Goal: Information Seeking & Learning: Learn about a topic

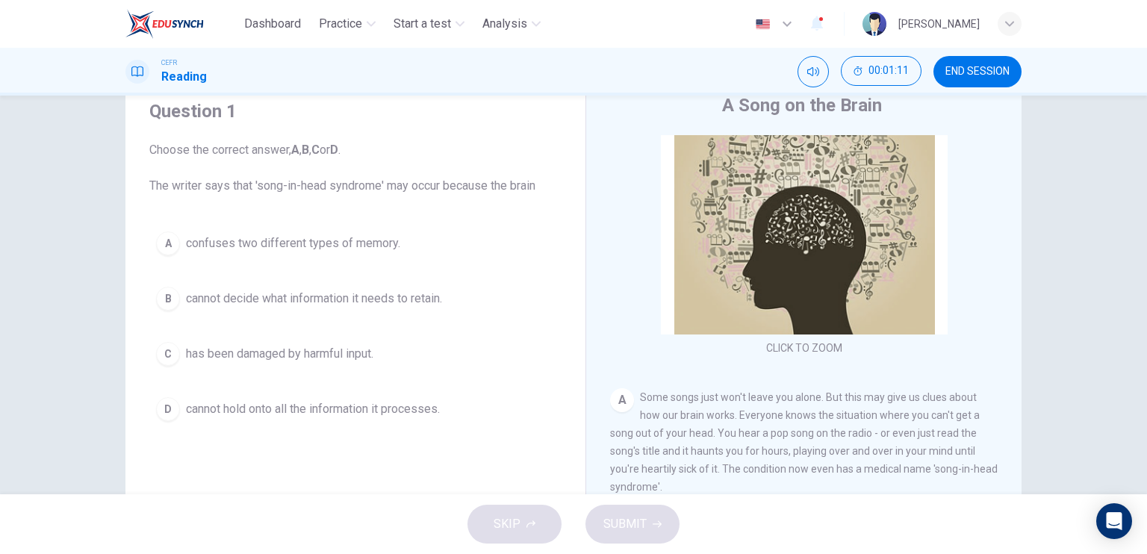
scroll to position [57, 0]
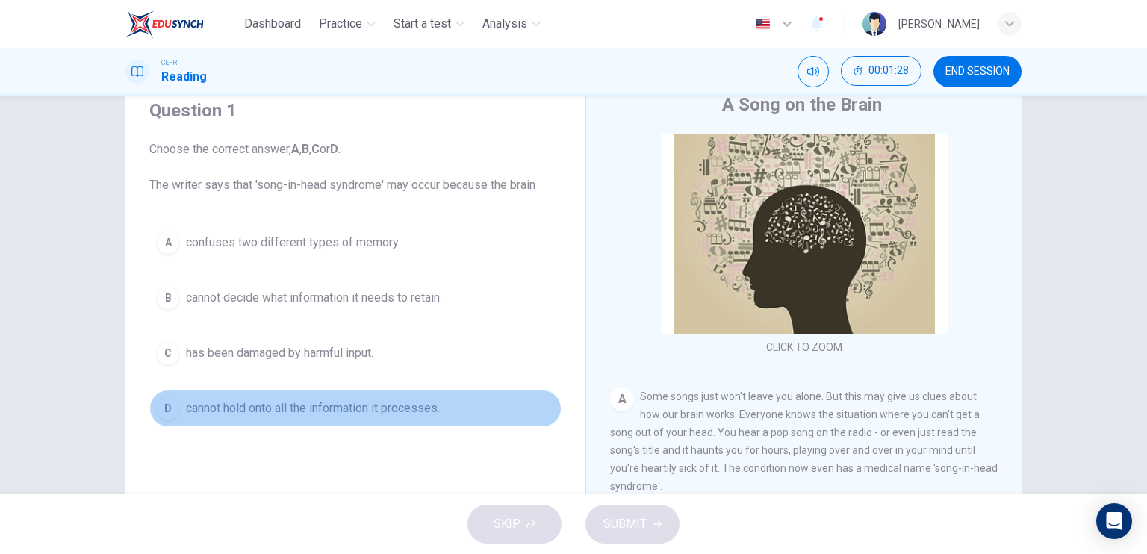
click at [318, 406] on span "cannot hold onto all the information it processes." at bounding box center [313, 408] width 254 height 18
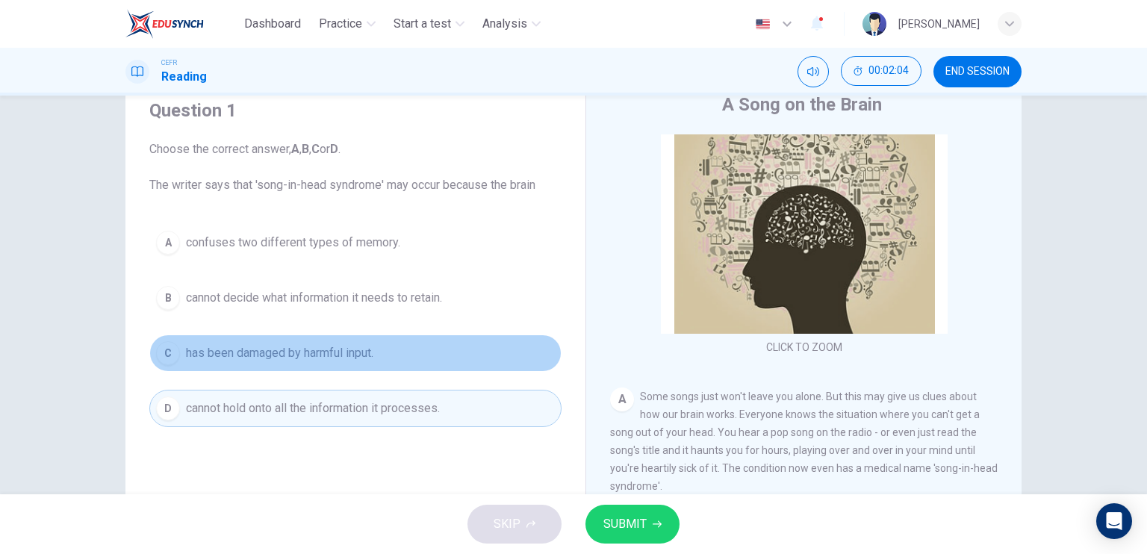
click at [319, 360] on span "has been damaged by harmful input." at bounding box center [279, 353] width 187 height 18
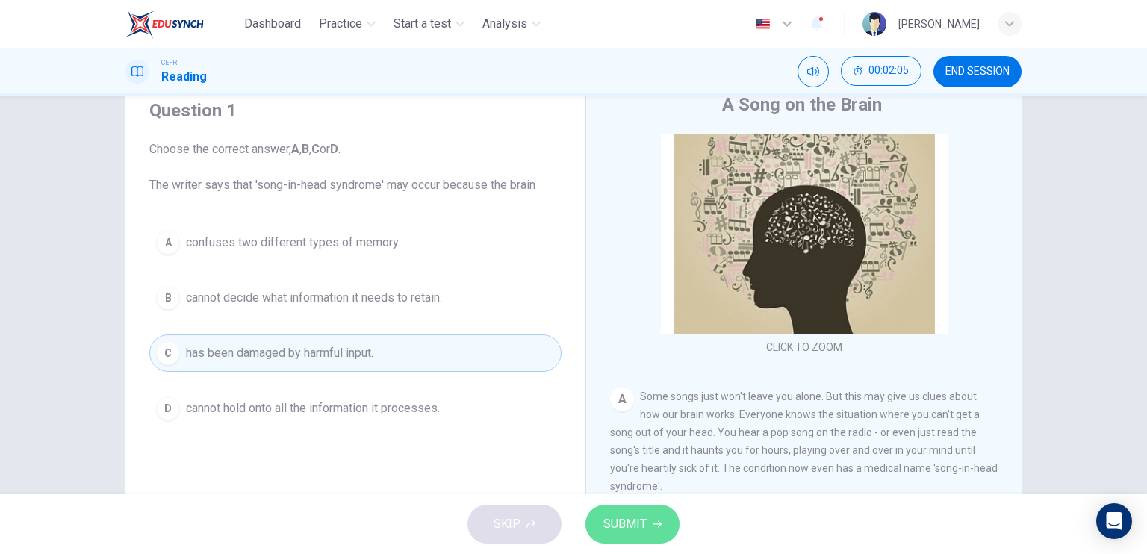
click at [600, 532] on button "SUBMIT" at bounding box center [632, 524] width 94 height 39
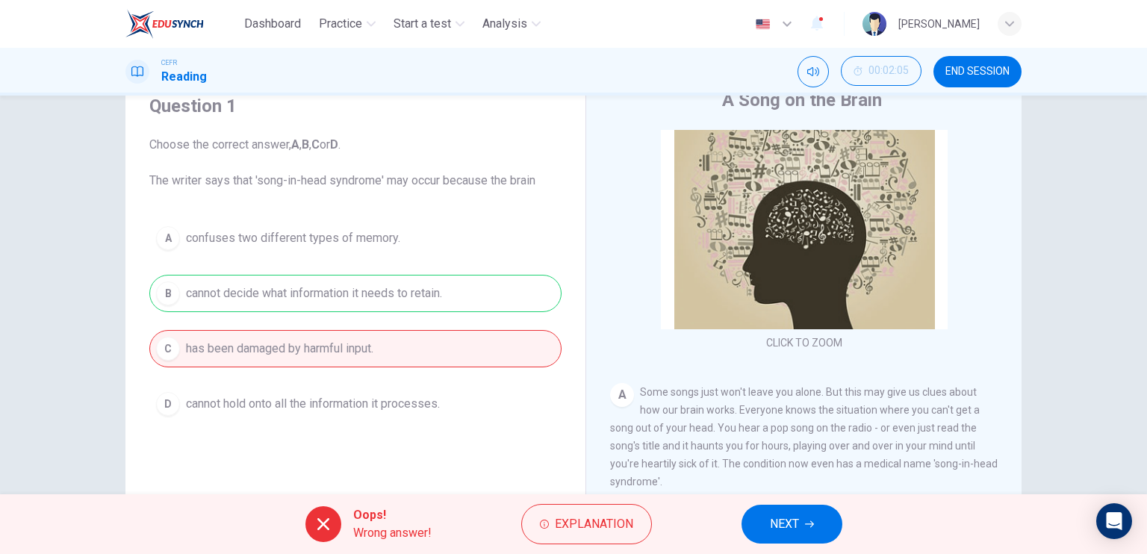
scroll to position [70, 0]
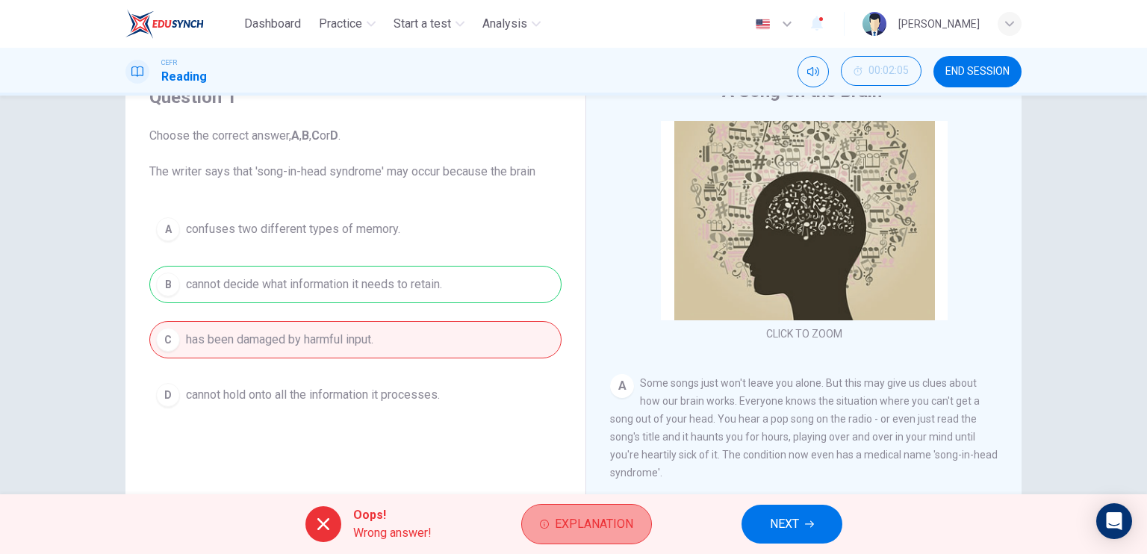
click at [605, 540] on button "Explanation" at bounding box center [586, 524] width 131 height 40
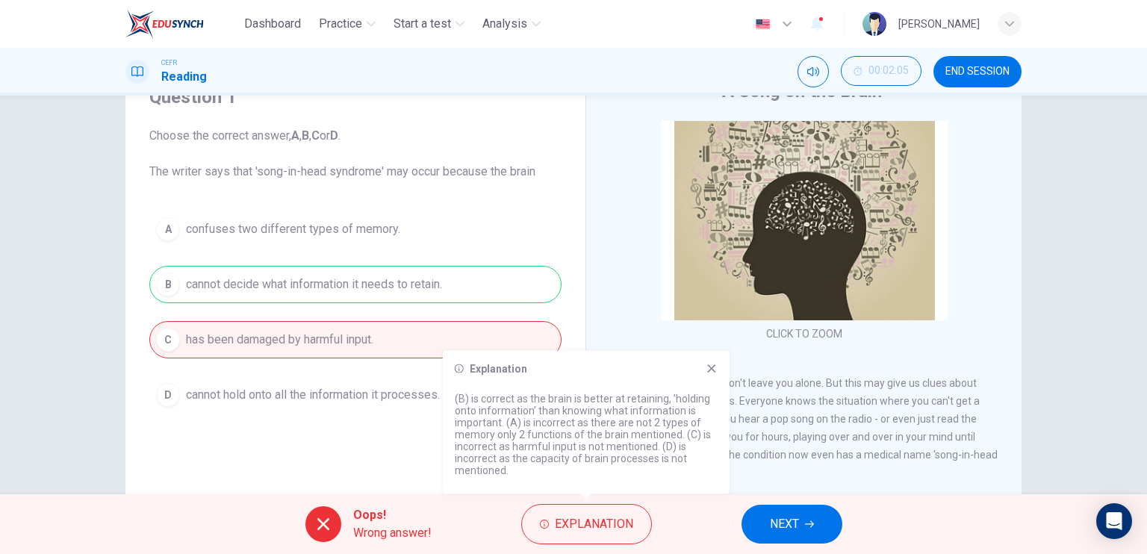
click at [709, 373] on icon at bounding box center [711, 369] width 12 height 12
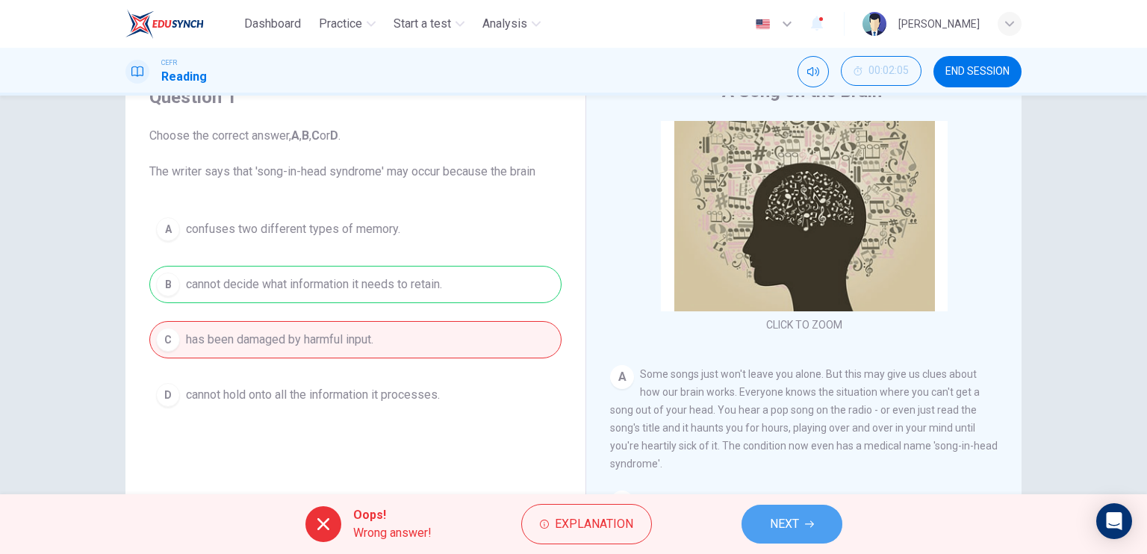
click at [786, 517] on span "NEXT" at bounding box center [784, 524] width 29 height 21
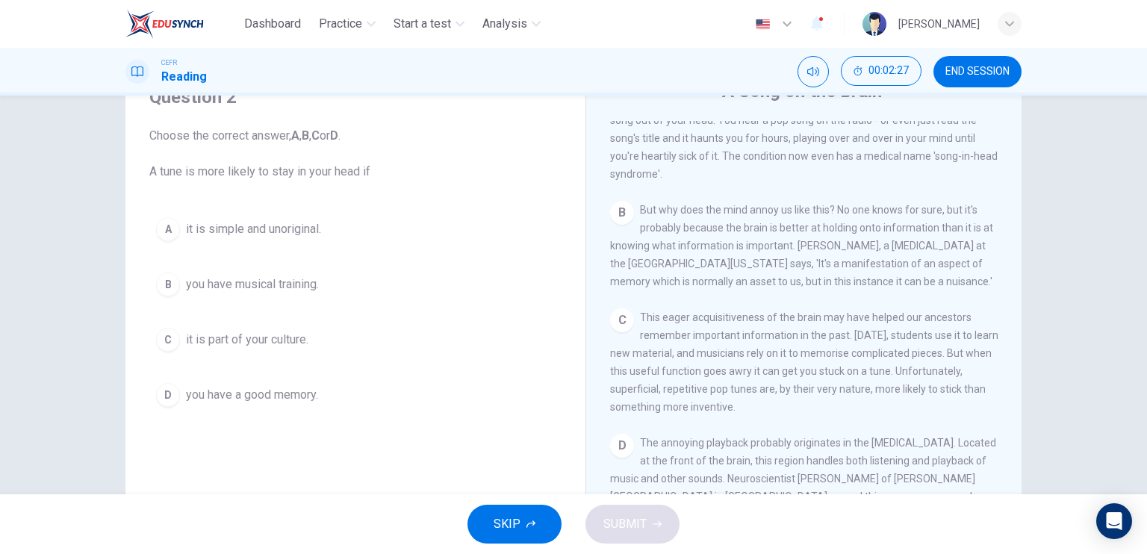
scroll to position [361, 0]
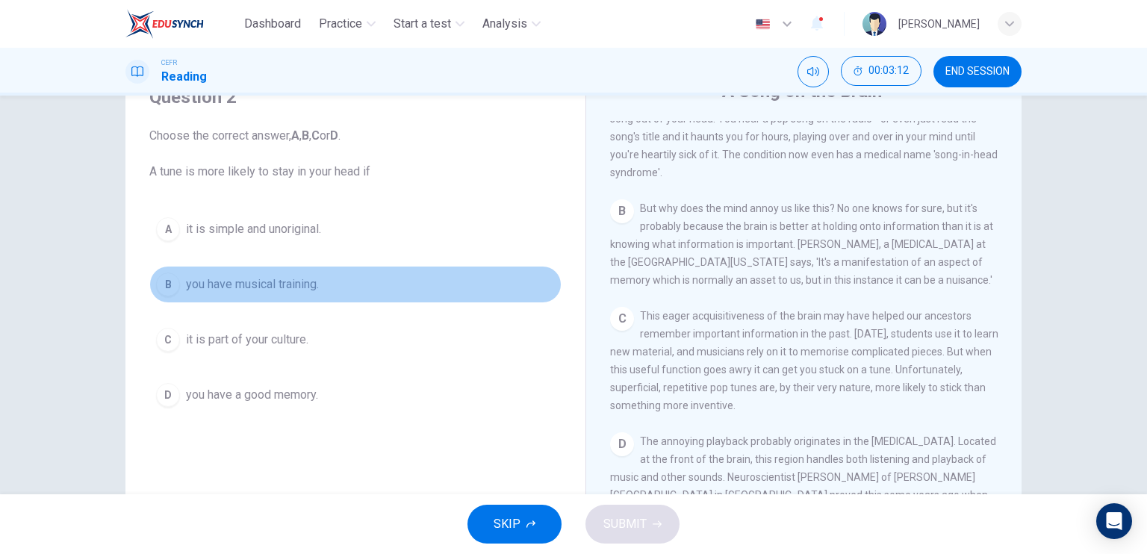
click at [270, 288] on span "you have musical training." at bounding box center [252, 284] width 133 height 18
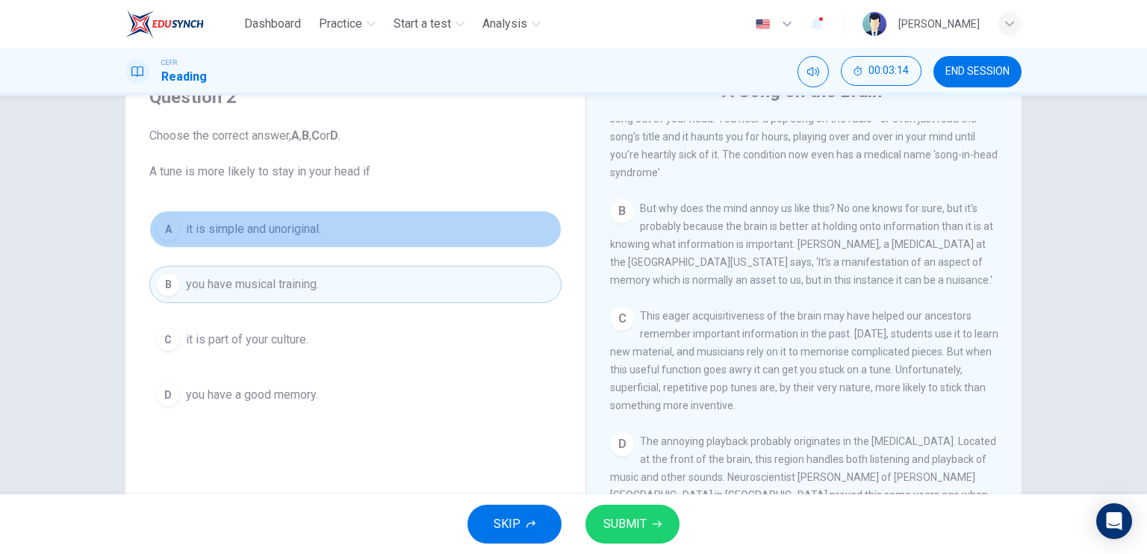
click at [301, 242] on button "A it is simple and unoriginal." at bounding box center [355, 229] width 412 height 37
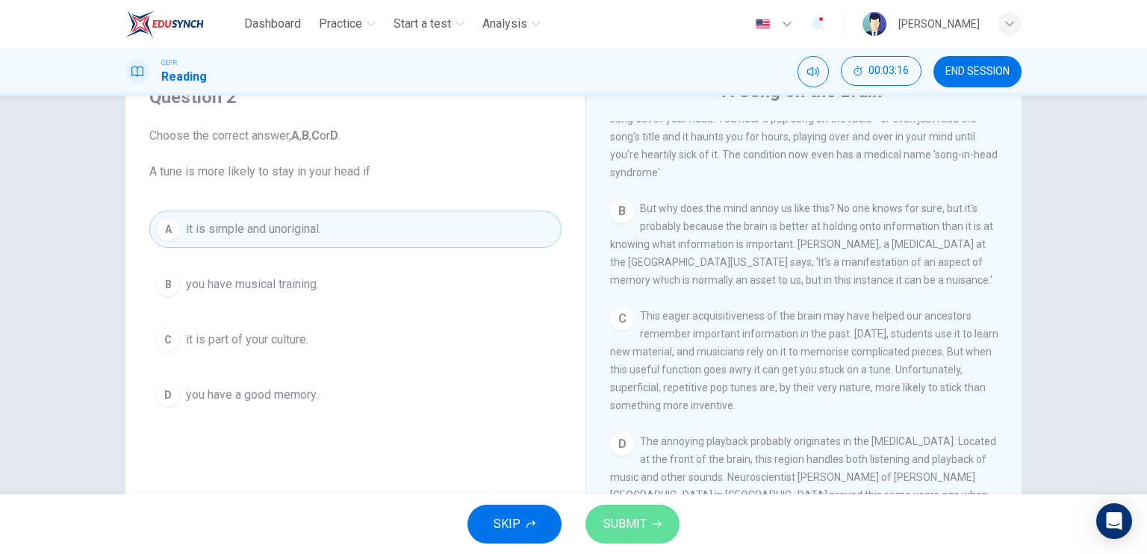
click at [646, 519] on button "SUBMIT" at bounding box center [632, 524] width 94 height 39
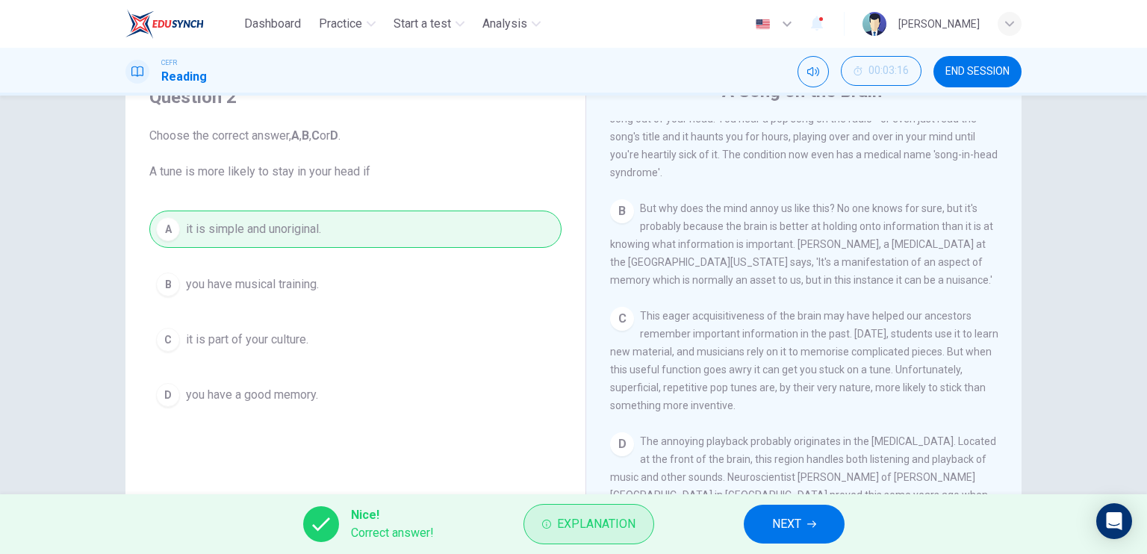
click at [632, 517] on span "Explanation" at bounding box center [596, 524] width 78 height 21
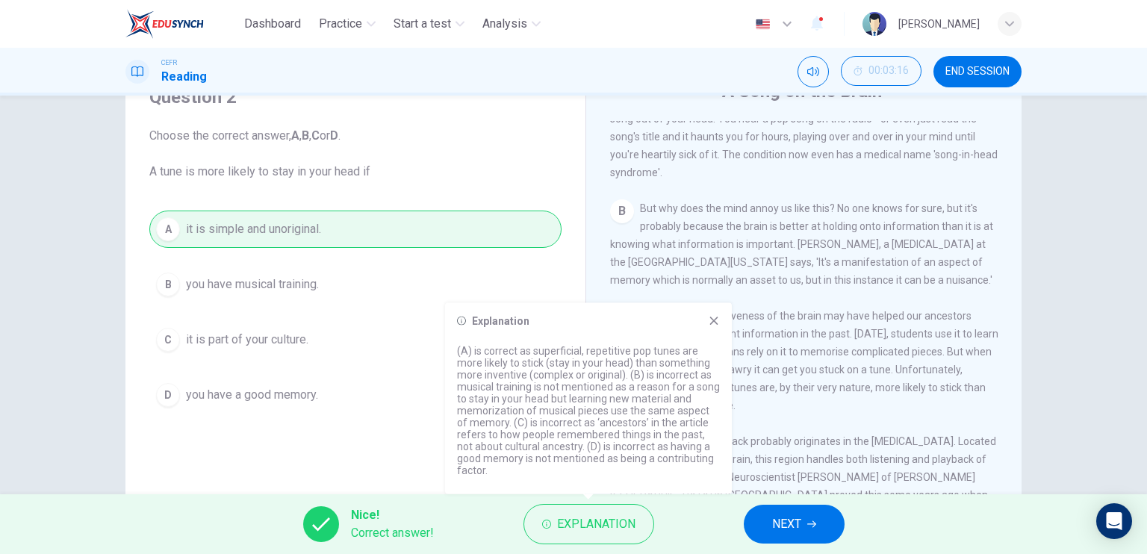
click at [715, 327] on icon at bounding box center [714, 321] width 12 height 12
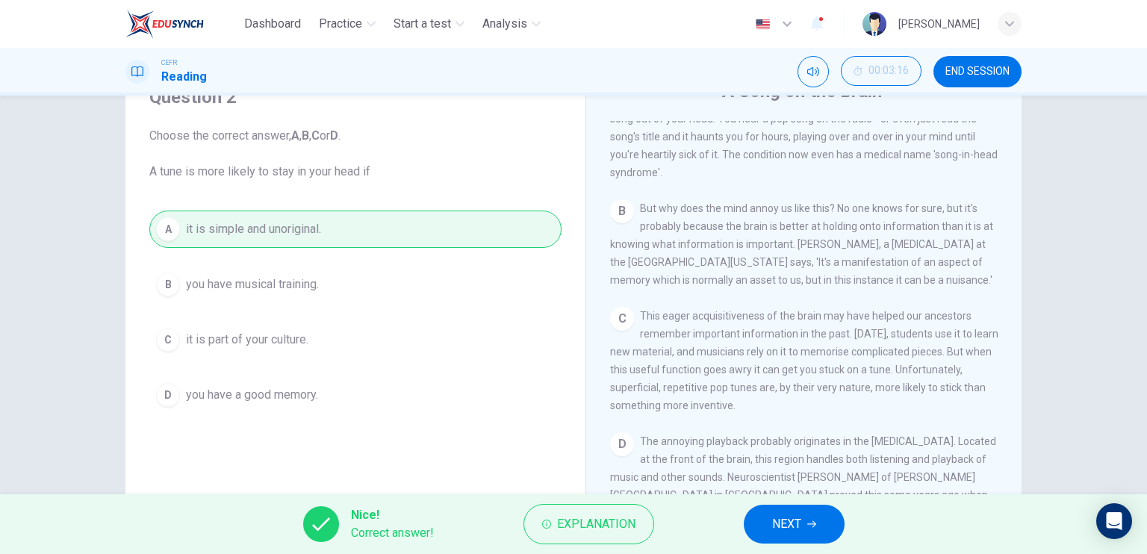
click at [773, 518] on span "NEXT" at bounding box center [786, 524] width 29 height 21
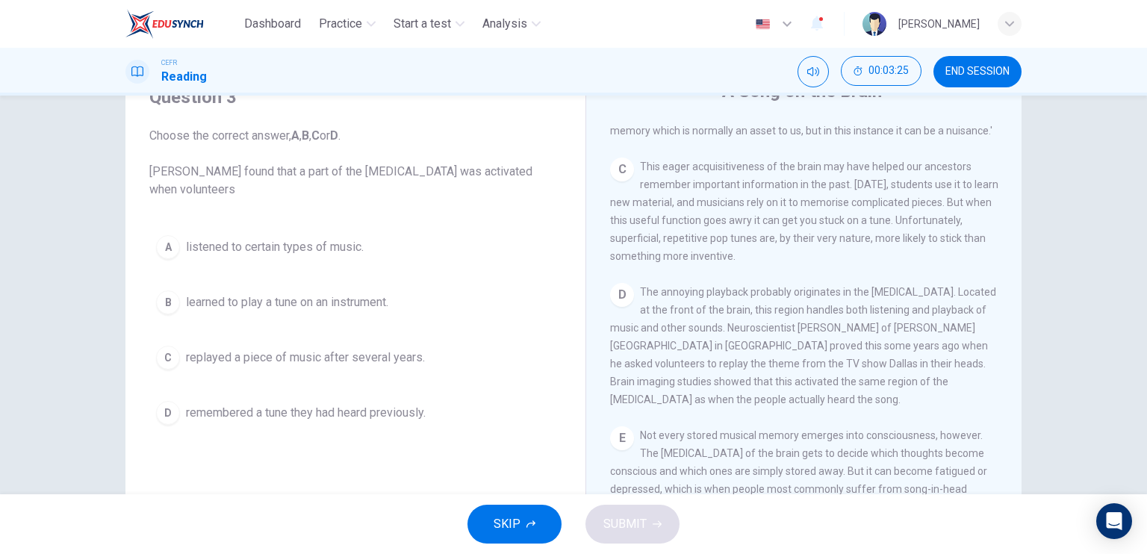
scroll to position [517, 0]
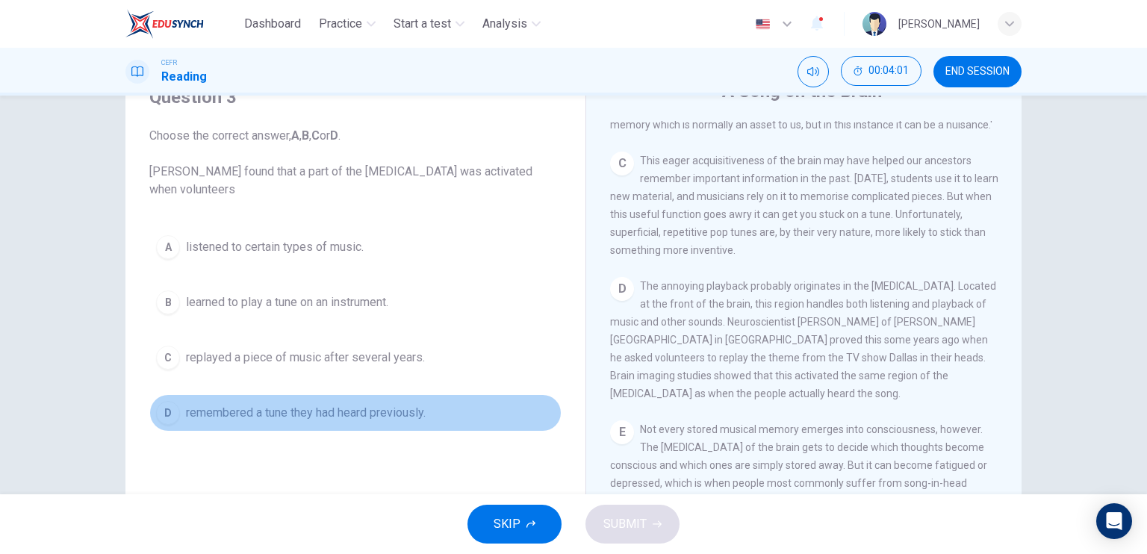
click at [323, 409] on span "remembered a tune they had heard previously." at bounding box center [306, 413] width 240 height 18
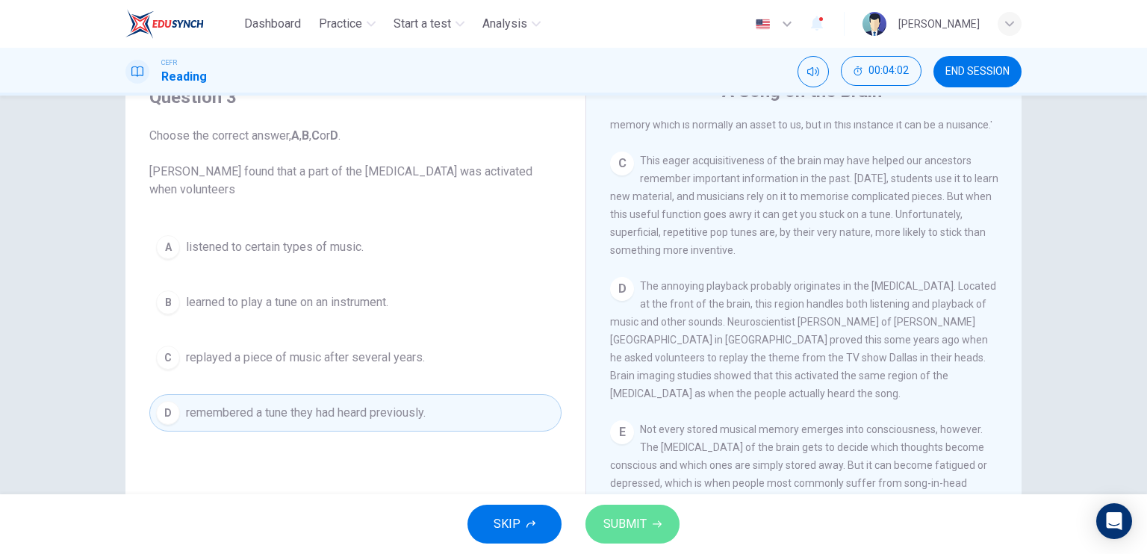
click at [622, 517] on span "SUBMIT" at bounding box center [624, 524] width 43 height 21
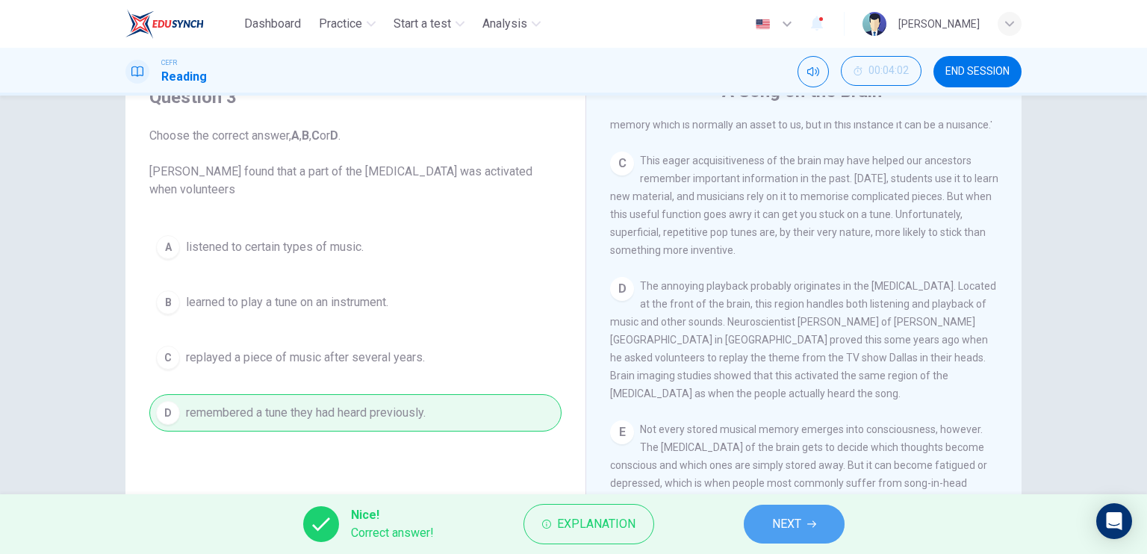
click at [788, 509] on button "NEXT" at bounding box center [794, 524] width 101 height 39
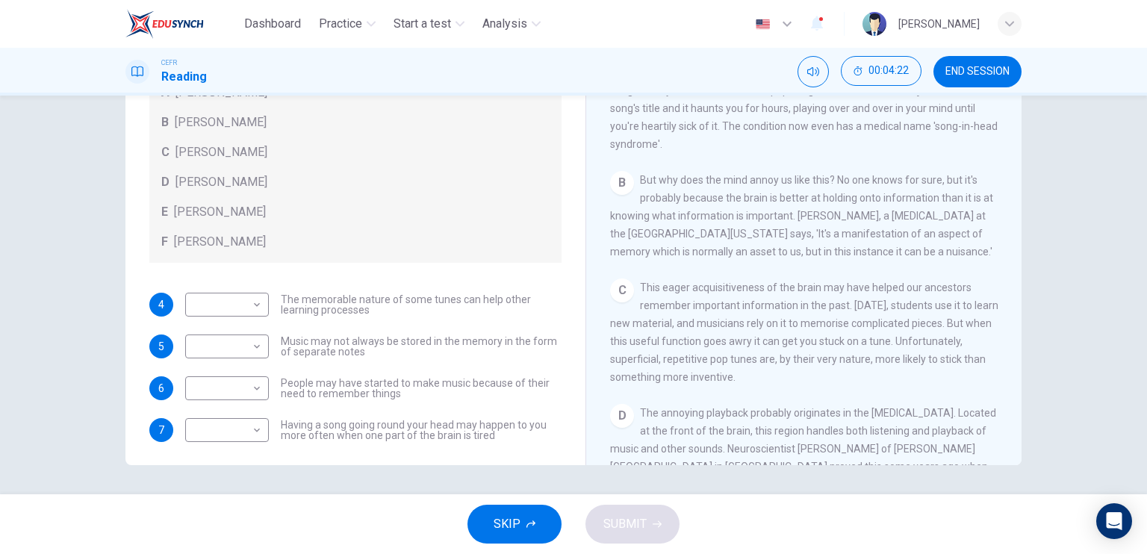
scroll to position [84, 0]
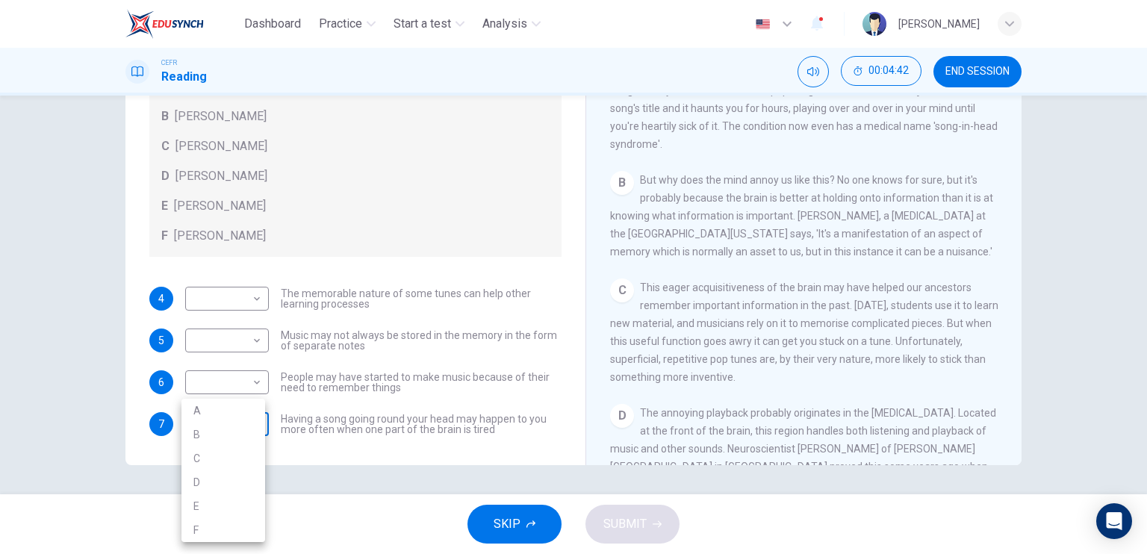
click at [251, 428] on body "Dashboard Practice Start a test Analysis English en ​ MUHAMMAD HAZIM BIN SHAHER…" at bounding box center [573, 277] width 1147 height 554
click at [219, 405] on li "A" at bounding box center [223, 411] width 84 height 24
type input "A"
click at [377, 465] on div "Questions 4 - 7 Look at the following theories and the list of people below. Ma…" at bounding box center [573, 295] width 1147 height 399
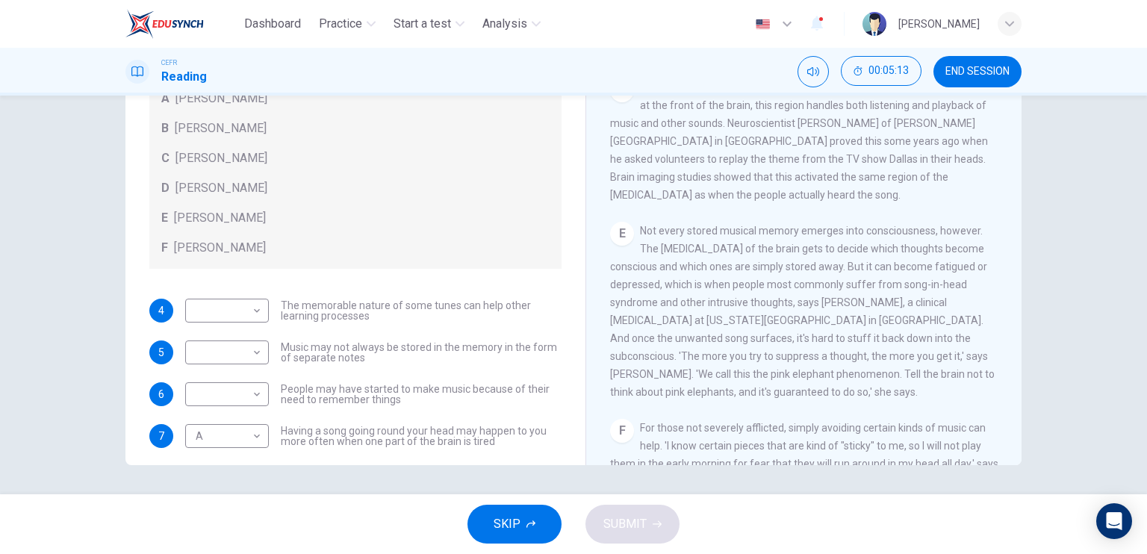
scroll to position [0, 0]
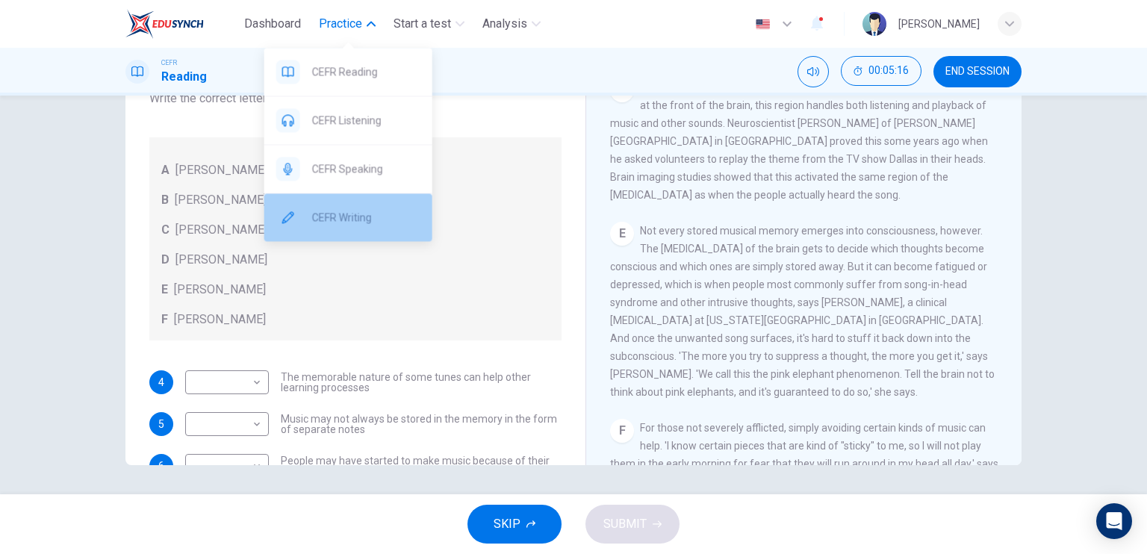
click at [338, 213] on span "CEFR Writing" at bounding box center [366, 217] width 108 height 18
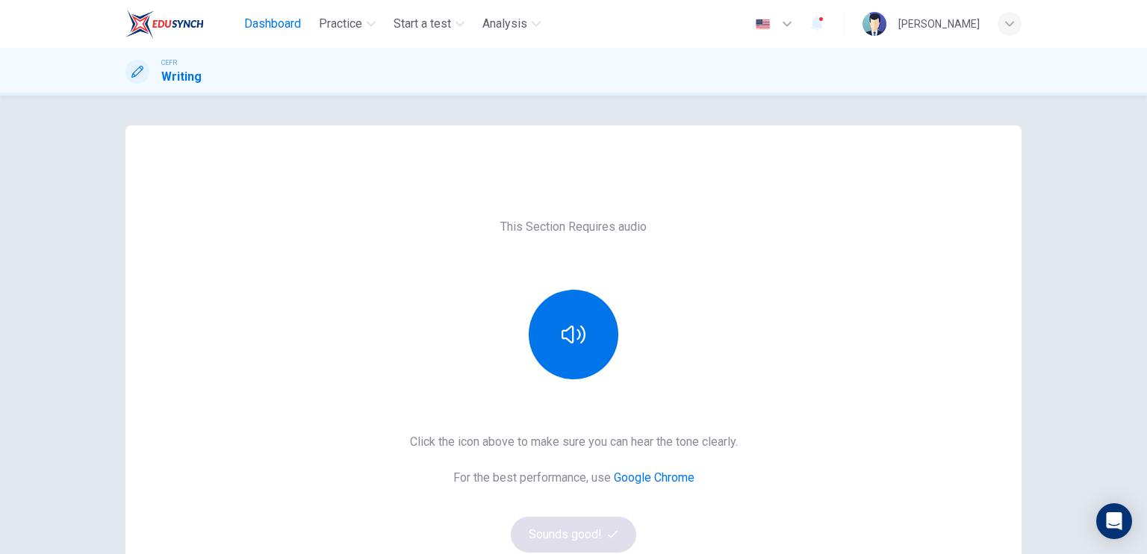
click at [255, 22] on span "Dashboard" at bounding box center [272, 24] width 57 height 18
click at [564, 355] on button "button" at bounding box center [574, 335] width 90 height 90
click at [592, 535] on button "Sounds good!" at bounding box center [573, 535] width 125 height 36
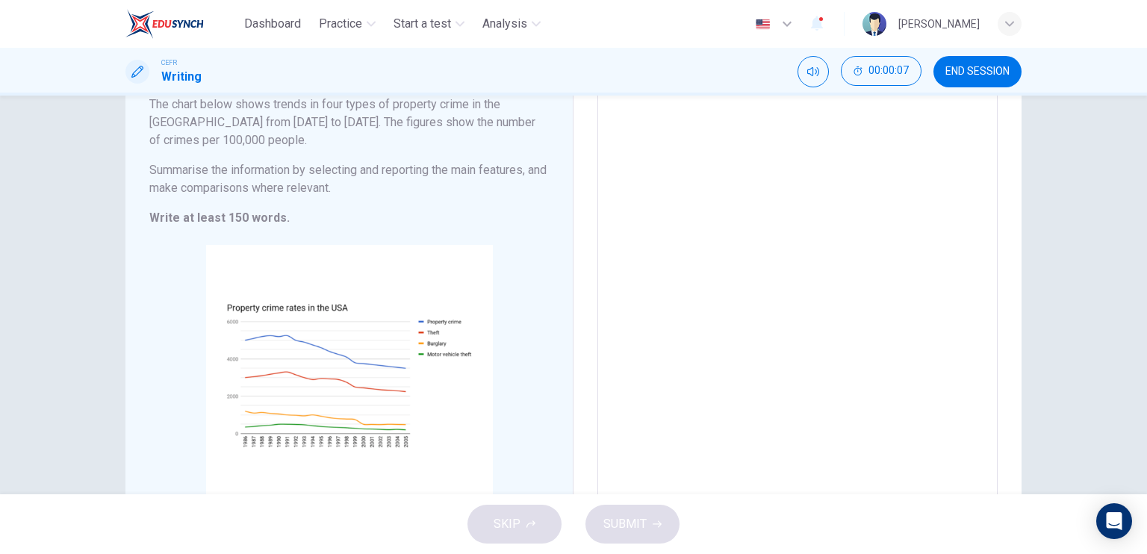
scroll to position [131, 0]
click at [693, 265] on textarea at bounding box center [797, 276] width 379 height 434
type textarea "ds"
type textarea "x"
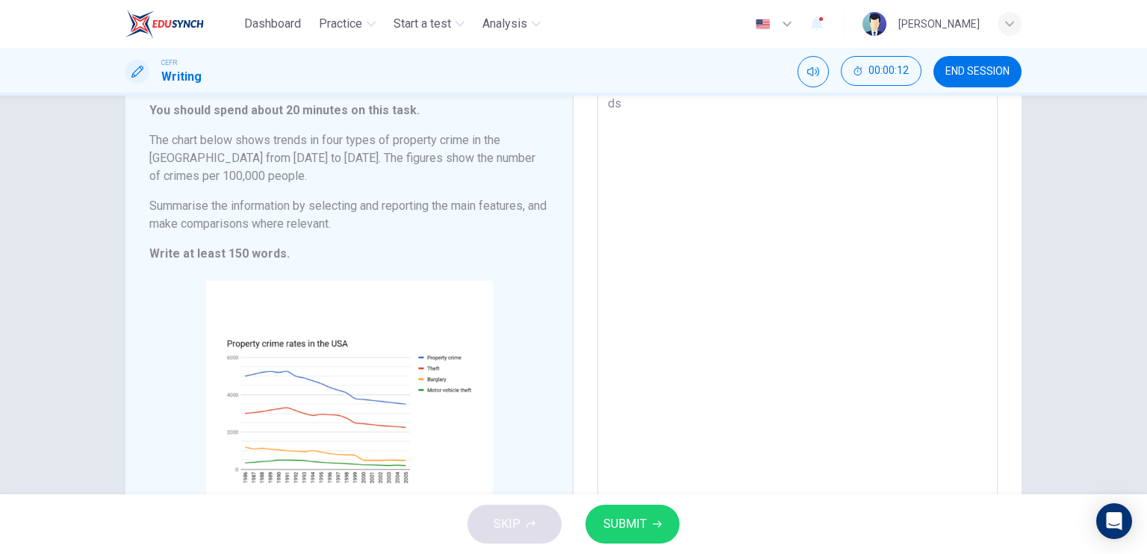
click at [735, 275] on textarea "ds" at bounding box center [797, 312] width 379 height 434
type textarea "dss"
type textarea "x"
type textarea "dssd"
type textarea "x"
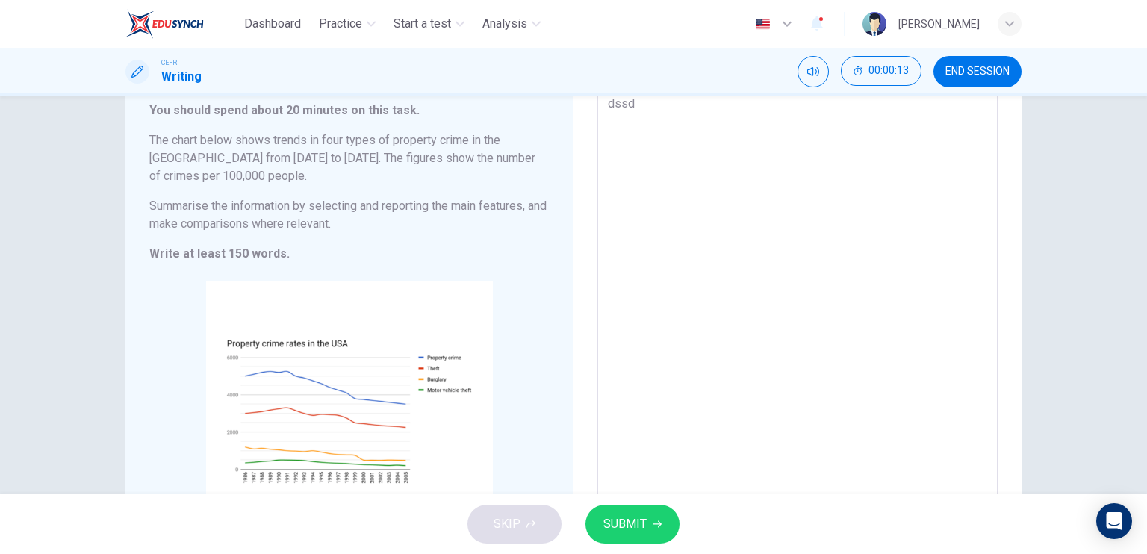
type textarea "dssds"
type textarea "x"
type textarea "dssdsd"
type textarea "x"
type textarea "dssdsd"
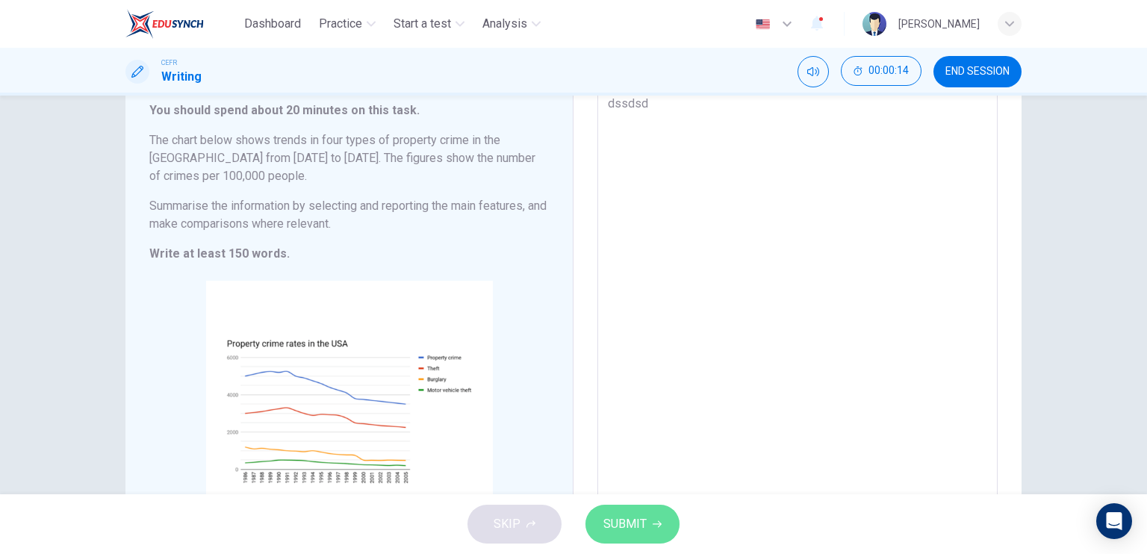
click at [646, 539] on button "SUBMIT" at bounding box center [632, 524] width 94 height 39
type textarea "x"
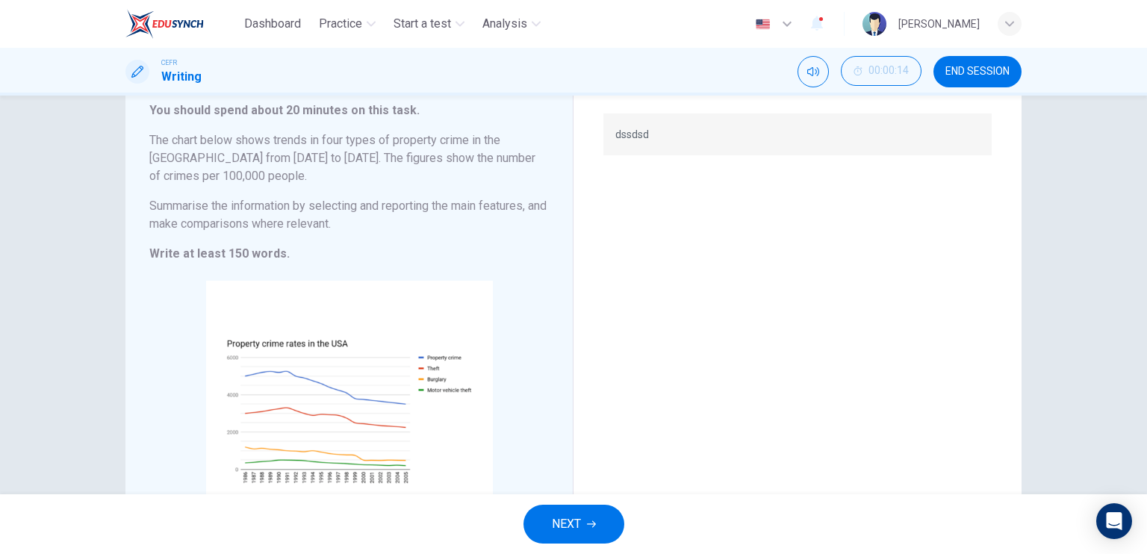
click at [605, 519] on button "NEXT" at bounding box center [573, 524] width 101 height 39
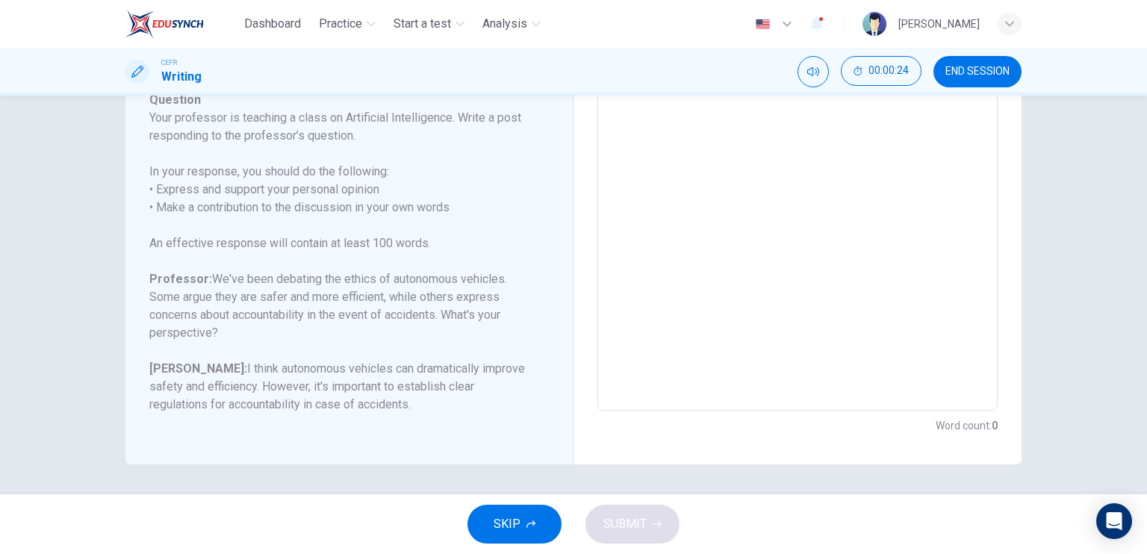
scroll to position [120, 0]
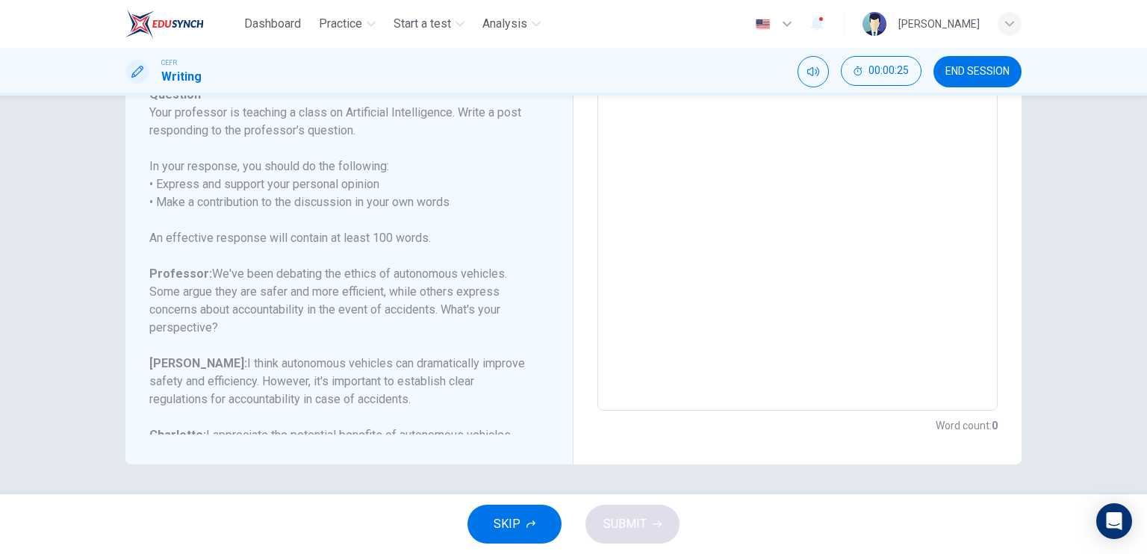
click at [667, 167] on textarea at bounding box center [797, 162] width 379 height 474
type textarea "s"
type textarea "x"
type textarea "sd"
type textarea "x"
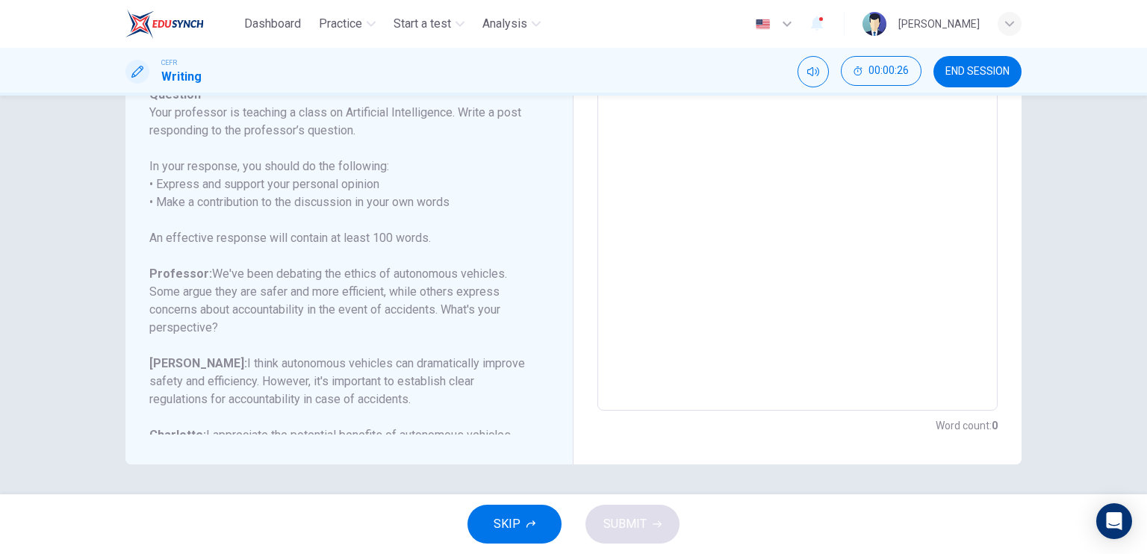
scroll to position [96, 0]
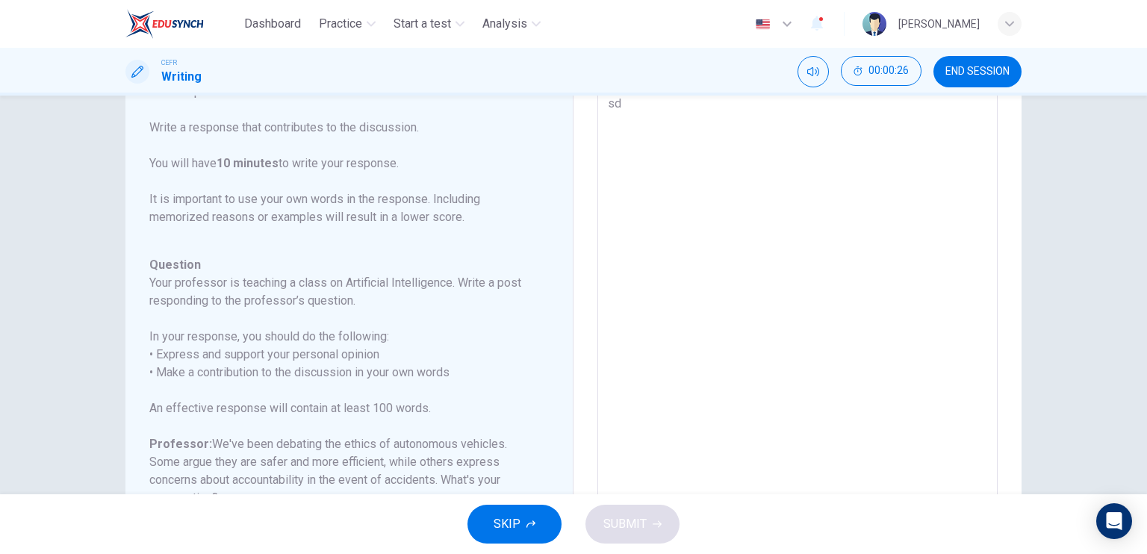
type textarea "sds"
type textarea "x"
type textarea "sds"
click at [631, 512] on button "SUBMIT" at bounding box center [632, 524] width 94 height 39
type textarea "x"
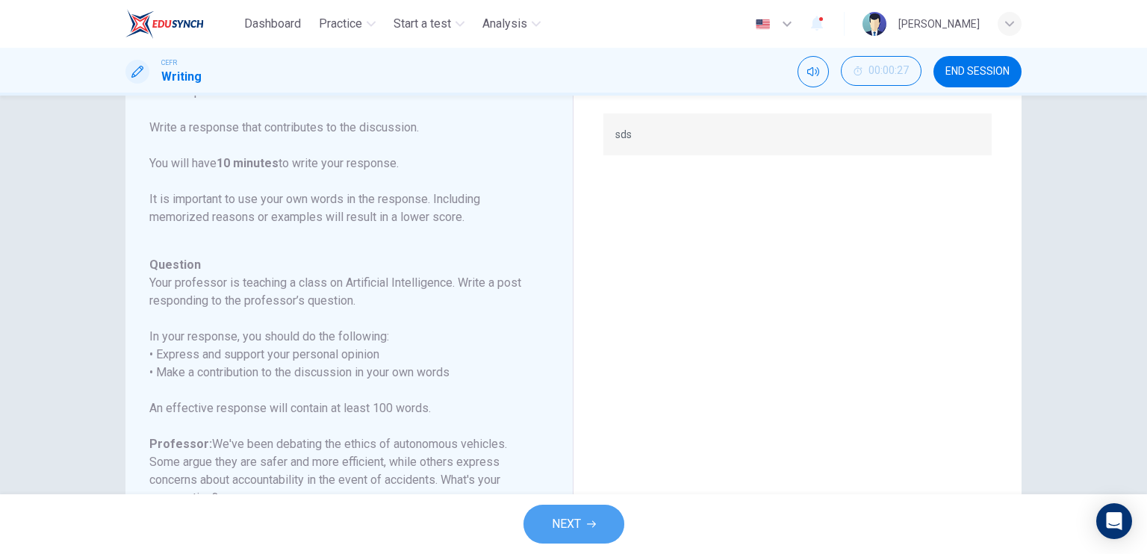
click at [595, 517] on button "NEXT" at bounding box center [573, 524] width 101 height 39
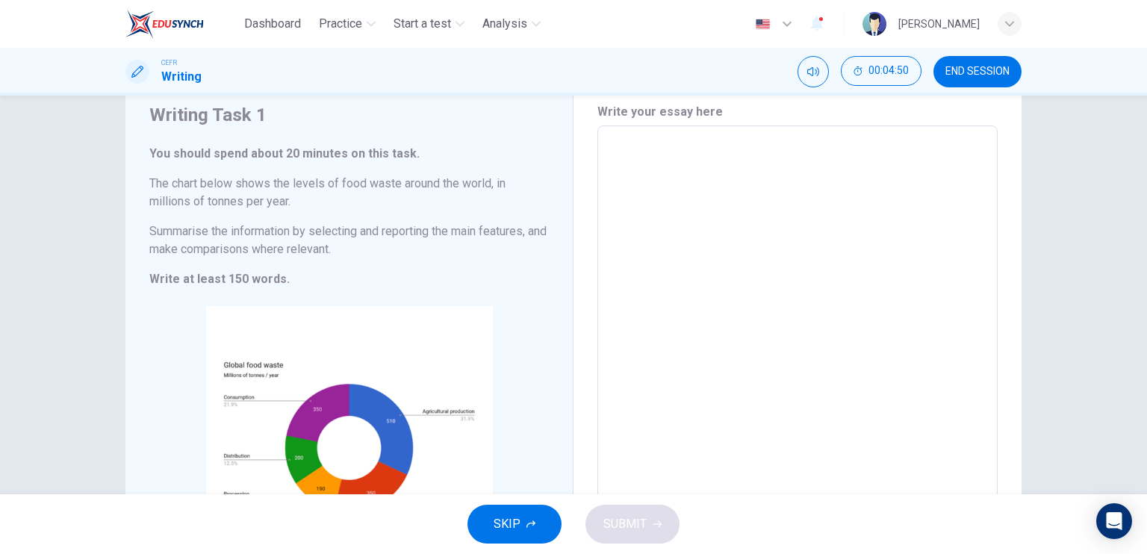
scroll to position [0, 0]
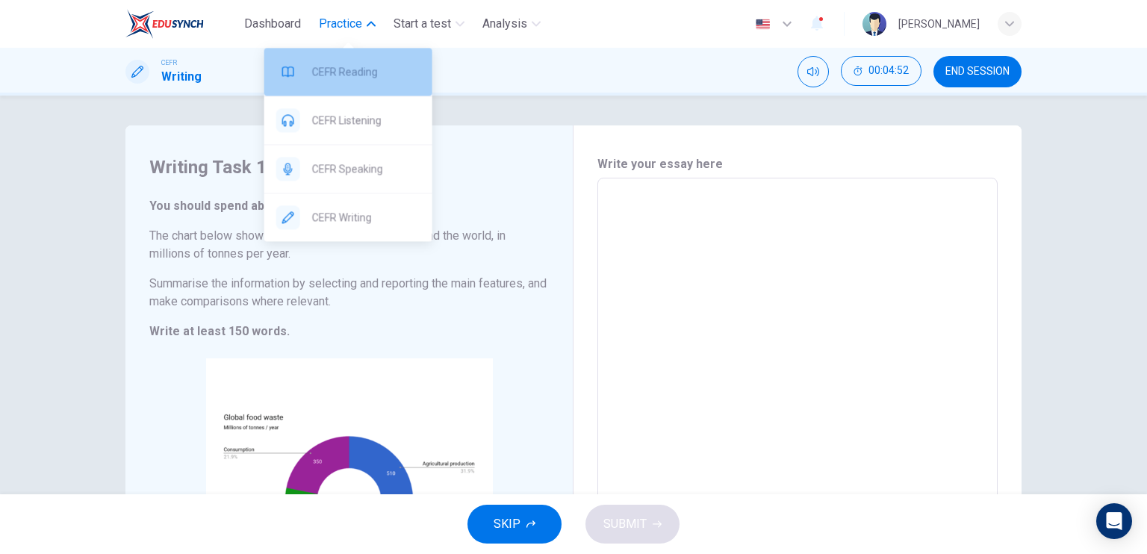
click at [377, 71] on span "CEFR Reading" at bounding box center [366, 72] width 108 height 18
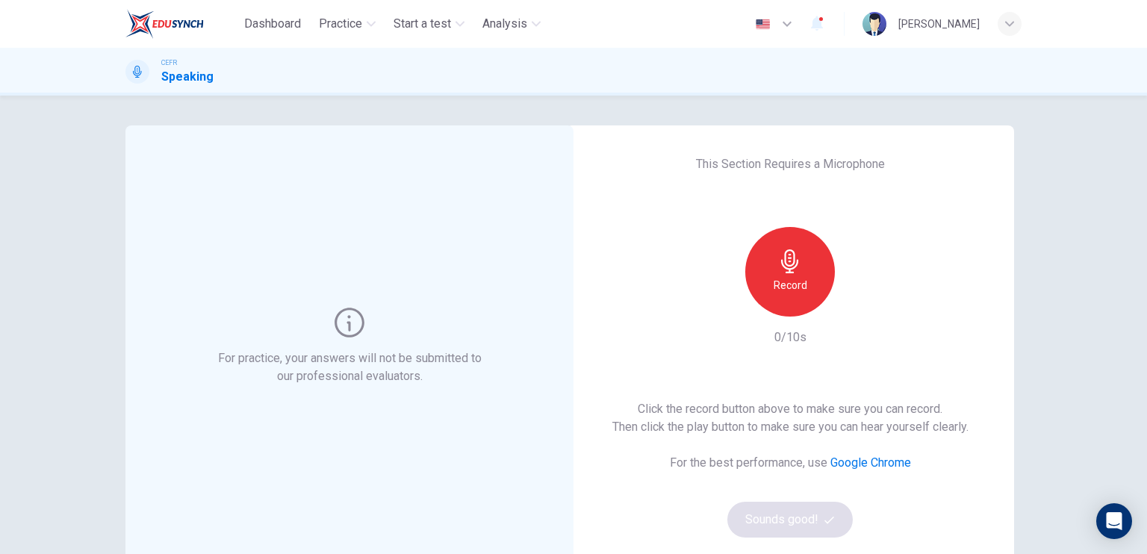
click at [779, 287] on h6 "Record" at bounding box center [790, 285] width 34 height 18
click at [788, 272] on icon "button" at bounding box center [789, 261] width 17 height 24
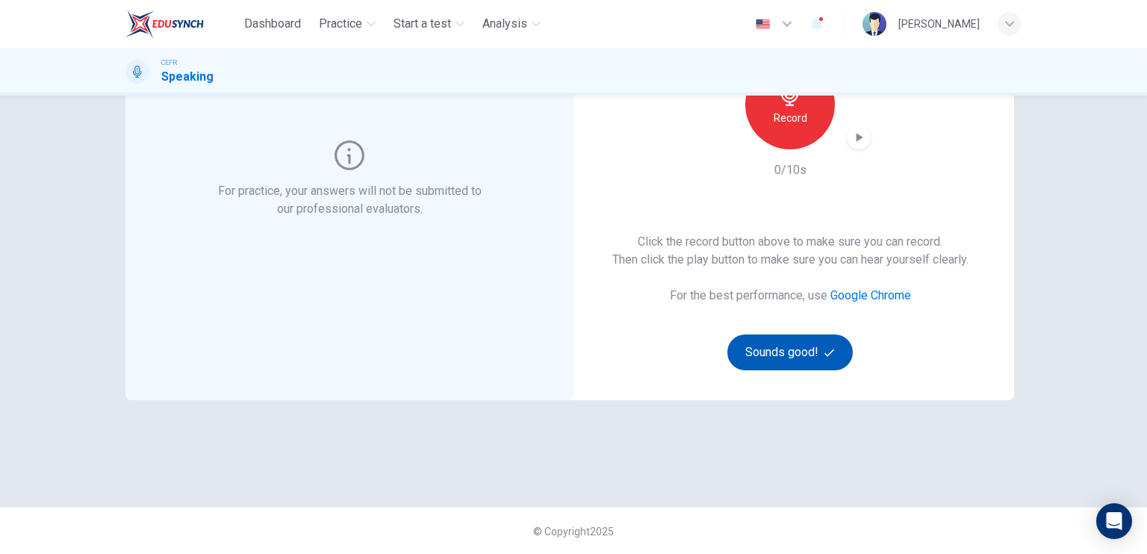
click at [787, 339] on button "Sounds good!" at bounding box center [789, 352] width 125 height 36
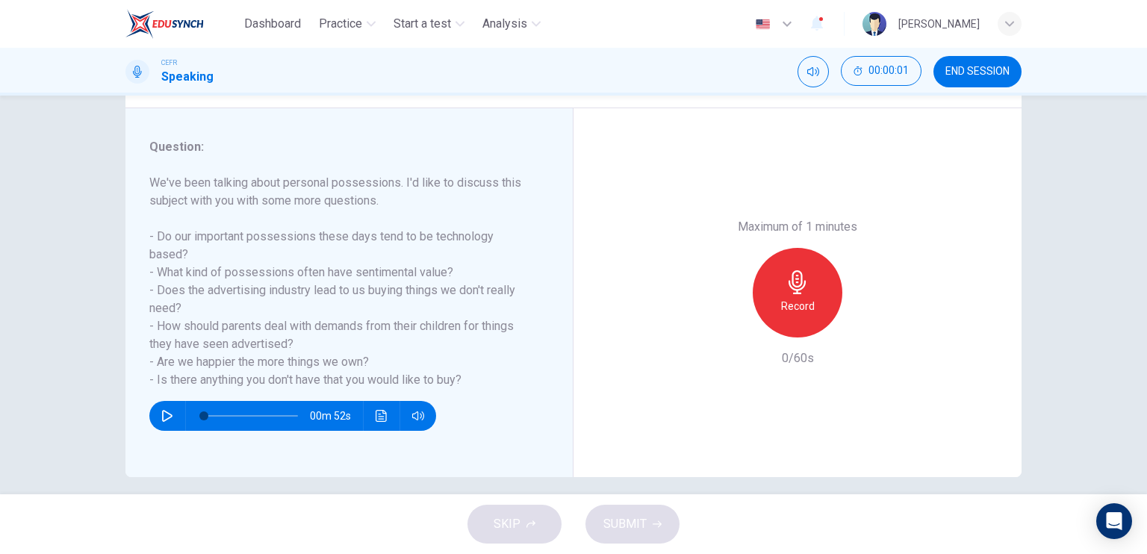
click at [522, 287] on h6 "We've been talking about personal possessions. I'd like to discuss this subject…" at bounding box center [339, 281] width 381 height 215
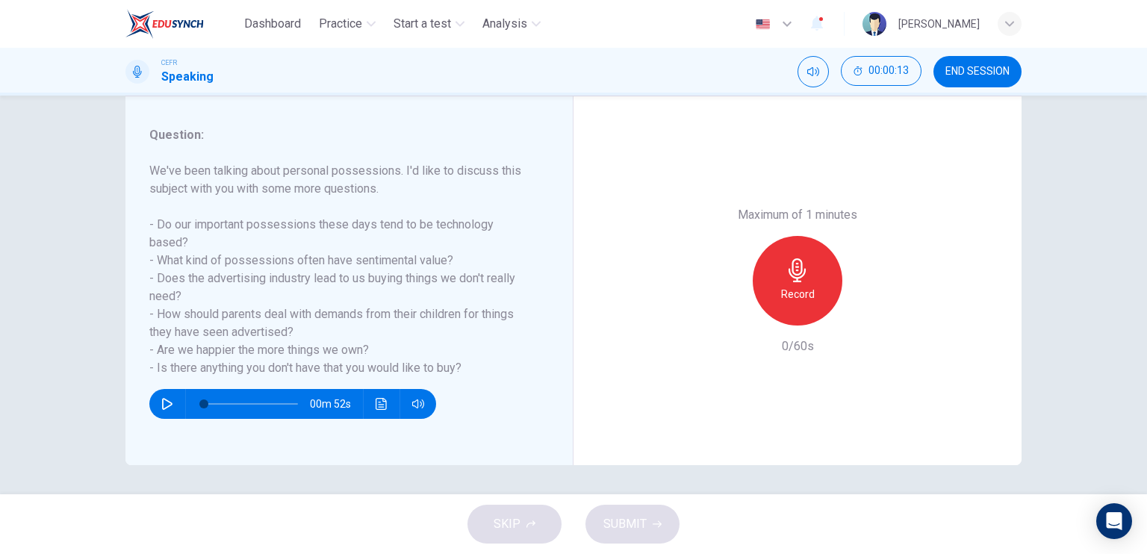
click at [777, 278] on div "Record" at bounding box center [797, 281] width 90 height 90
click at [738, 307] on div "Record" at bounding box center [797, 281] width 161 height 90
click at [717, 311] on div "button" at bounding box center [729, 314] width 24 height 24
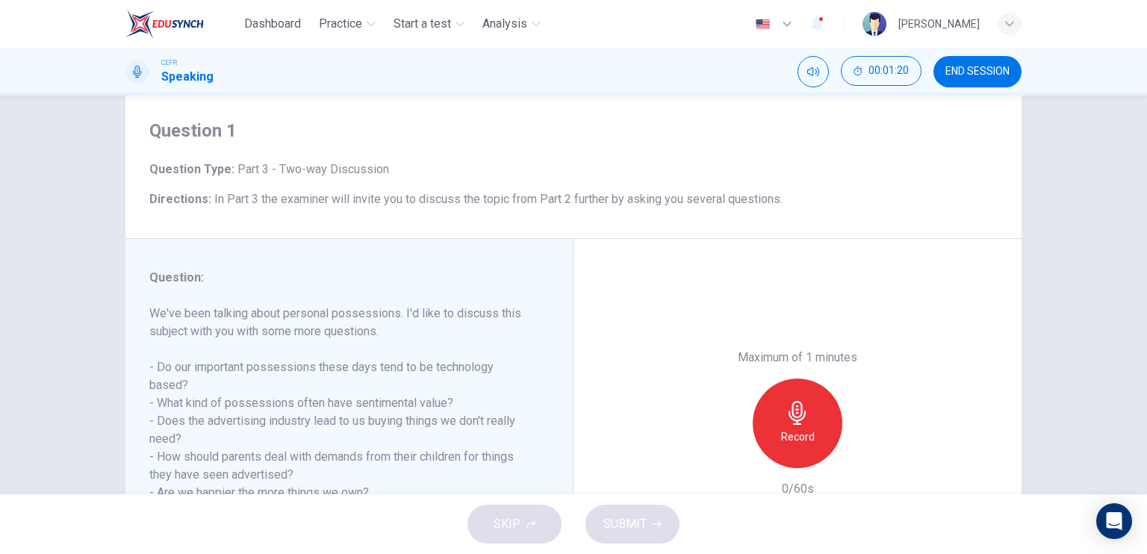
scroll to position [24, 0]
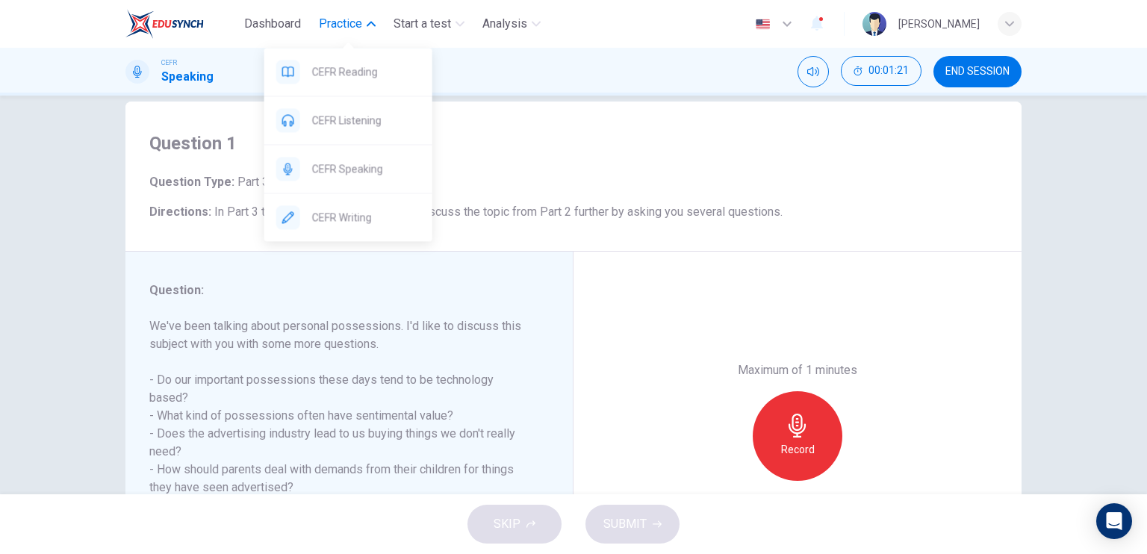
click at [327, 34] on button "Practice" at bounding box center [347, 23] width 69 height 27
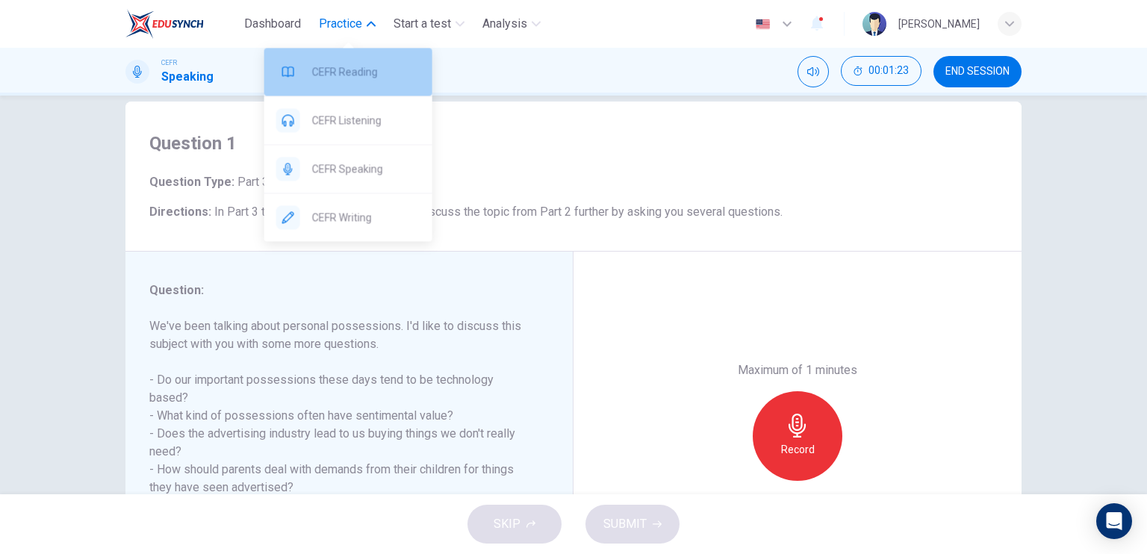
click at [355, 72] on span "CEFR Reading" at bounding box center [366, 72] width 108 height 18
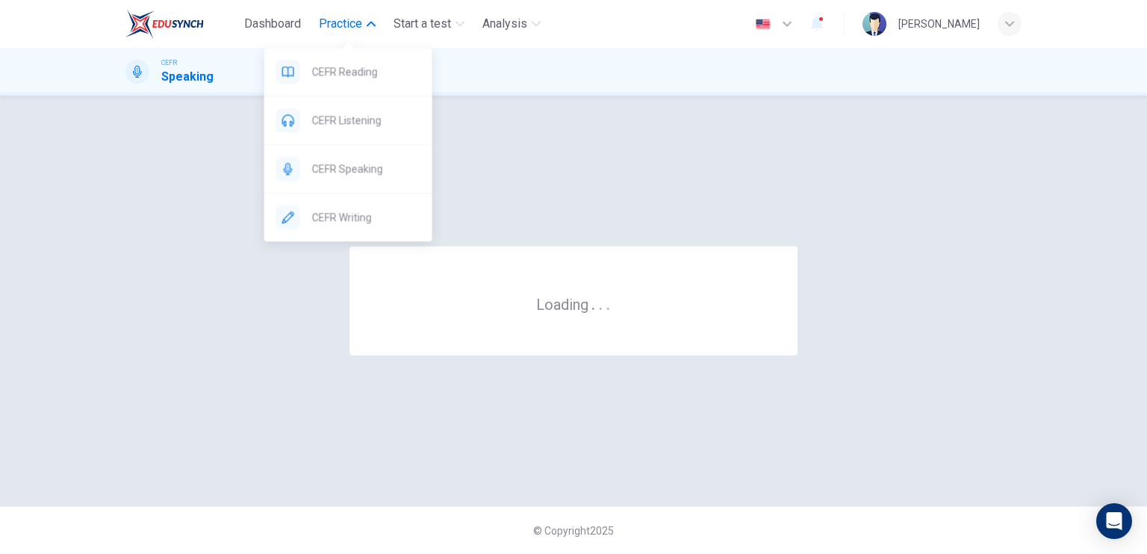
scroll to position [0, 0]
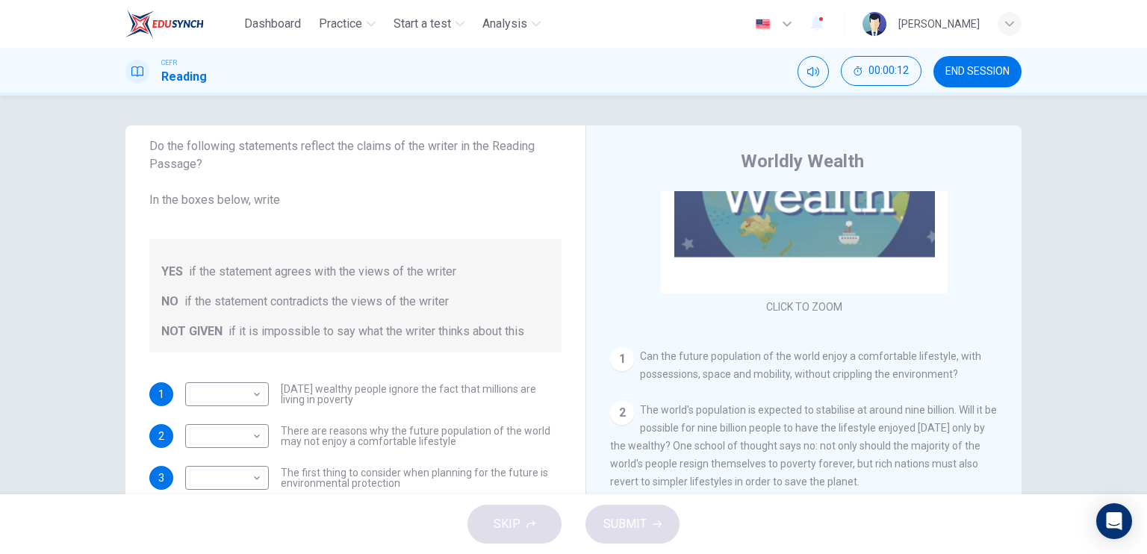
scroll to position [164, 0]
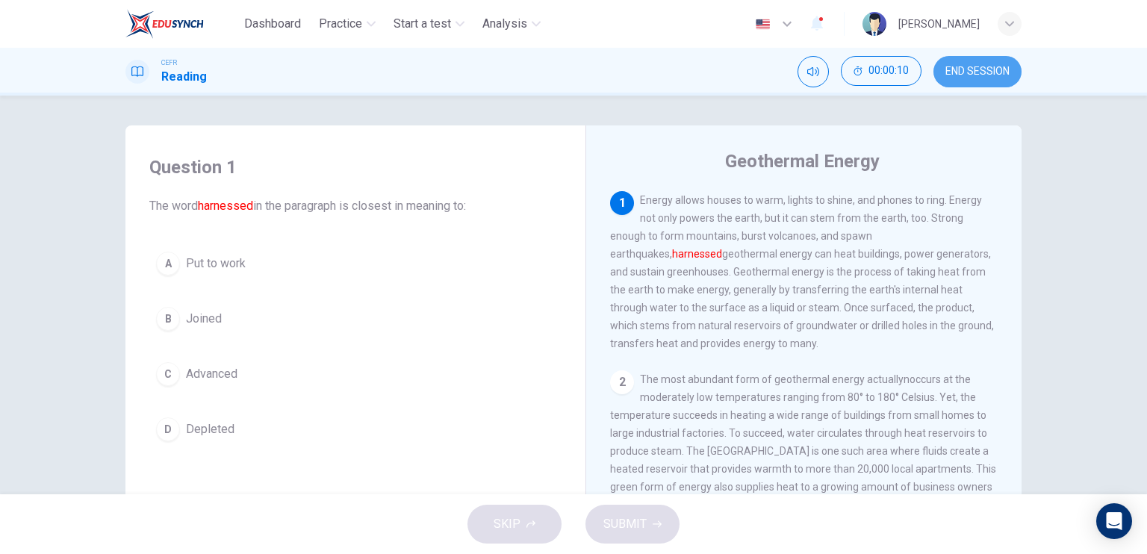
click at [980, 56] on button "END SESSION" at bounding box center [977, 71] width 88 height 31
